Goal: Information Seeking & Learning: Check status

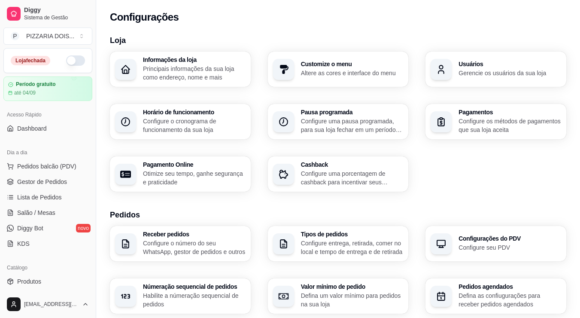
click at [85, 66] on button "button" at bounding box center [75, 60] width 19 height 10
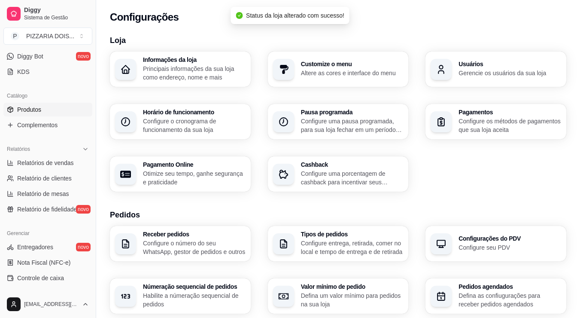
scroll to position [257, 0]
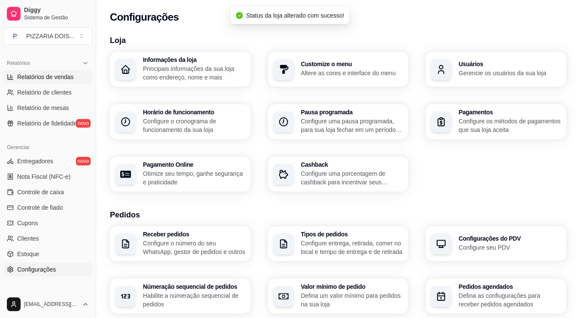
click at [73, 84] on link "Relatórios de vendas" at bounding box center [47, 77] width 89 height 14
select select "ALL"
select select "0"
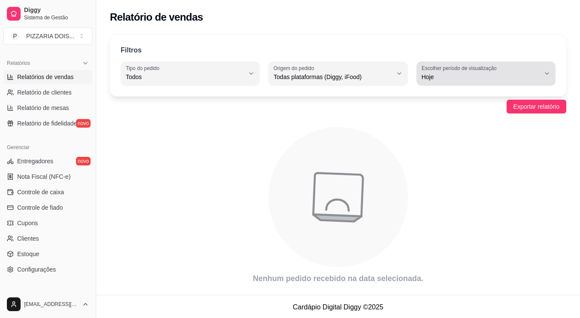
click at [439, 81] on span "Hoje" at bounding box center [480, 77] width 118 height 9
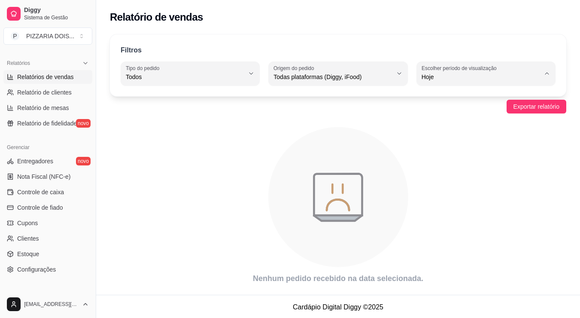
click at [462, 179] on span "30 dias" at bounding box center [482, 174] width 99 height 8
type input "30"
select select "30"
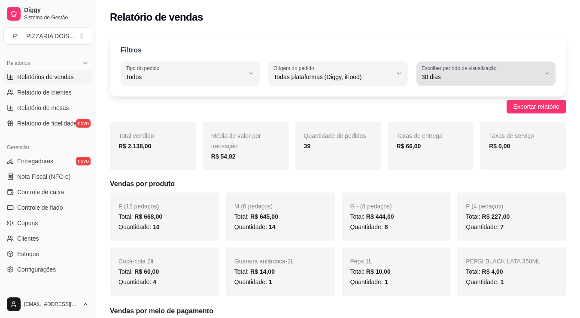
click at [448, 72] on label "Escolher período de visualização" at bounding box center [460, 67] width 78 height 7
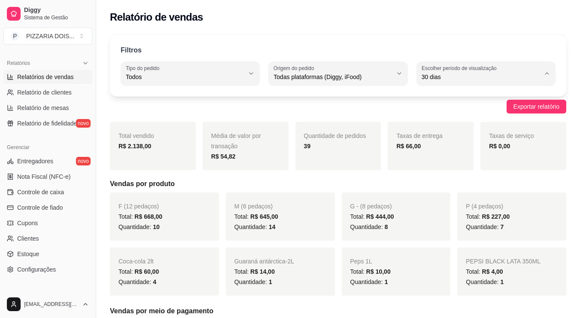
click at [454, 136] on span "Ontem" at bounding box center [482, 132] width 99 height 8
type input "1"
select select "1"
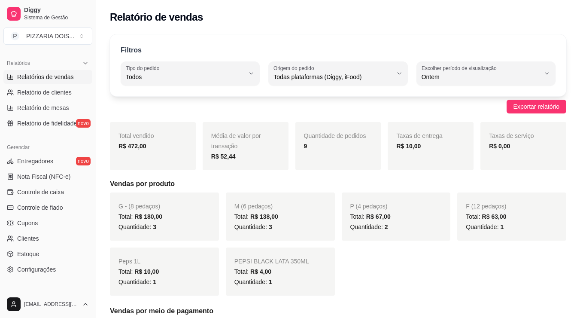
scroll to position [215, 0]
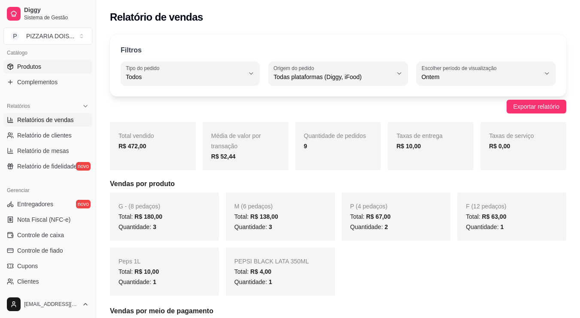
click at [59, 73] on link "Produtos" at bounding box center [47, 67] width 89 height 14
